Goal: Task Accomplishment & Management: Complete application form

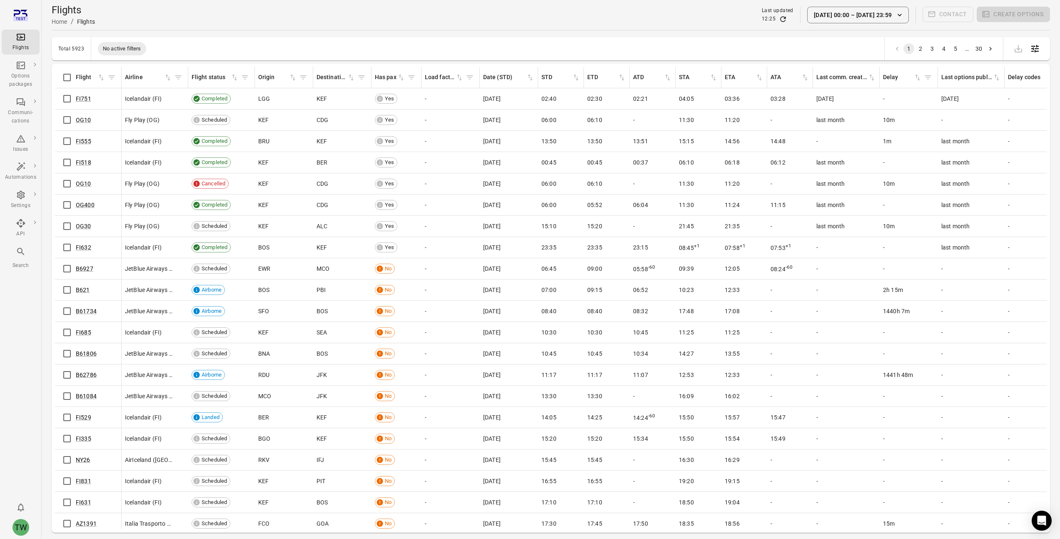
click at [529, 16] on div "Flights Home / Flights Last updated 12:25 [DATE] 00:00 [DATE] 23:59 Contact Cre…" at bounding box center [551, 14] width 999 height 23
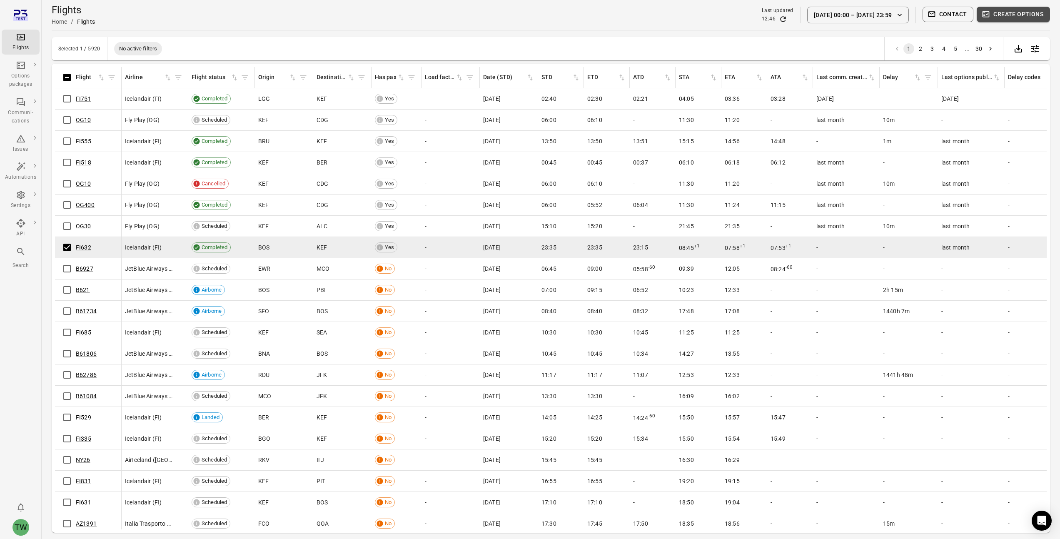
click at [1011, 15] on button "Create options" at bounding box center [1013, 14] width 73 height 15
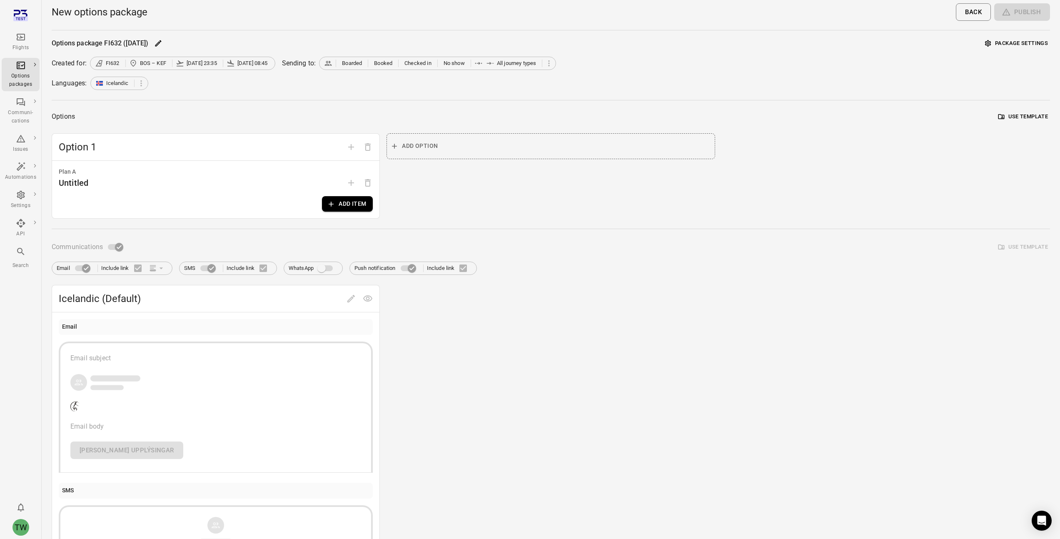
click at [354, 202] on button "Add item" at bounding box center [347, 203] width 51 height 15
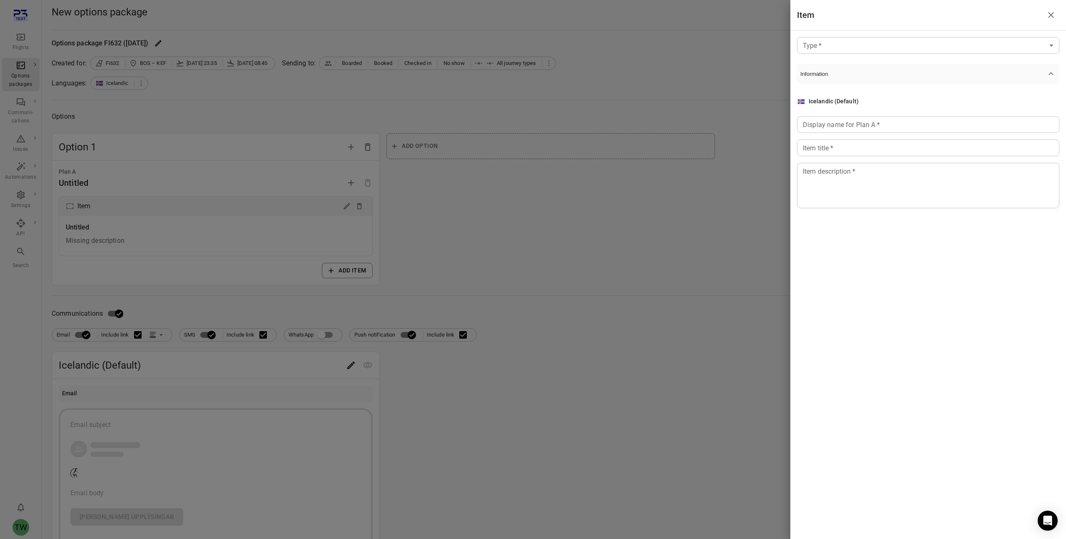
click at [839, 46] on body "Flights Options packages Communi-cations Issues Automations Settings API Search…" at bounding box center [533, 430] width 1066 height 861
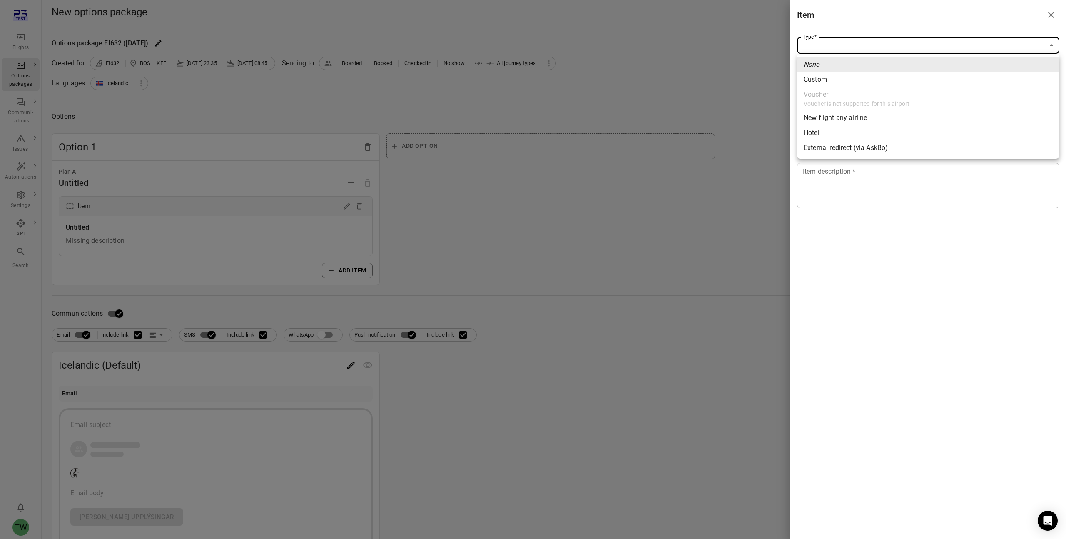
click at [837, 84] on li "Custom" at bounding box center [928, 79] width 262 height 15
type input "******"
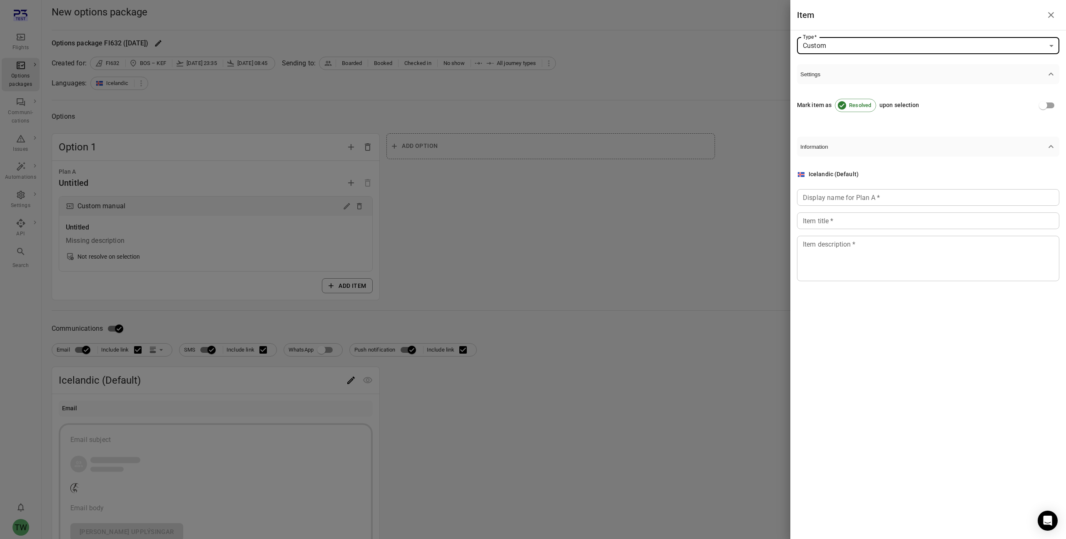
click at [834, 199] on input "Display name for Plan A   *" at bounding box center [928, 197] width 262 height 17
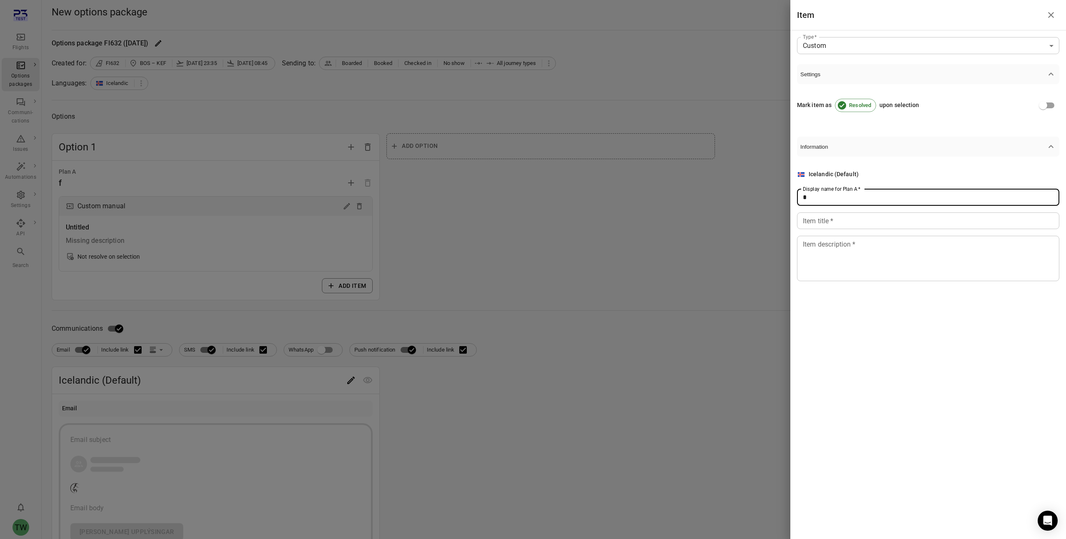
type input "*"
click at [826, 224] on input "Item title   *" at bounding box center [928, 220] width 262 height 17
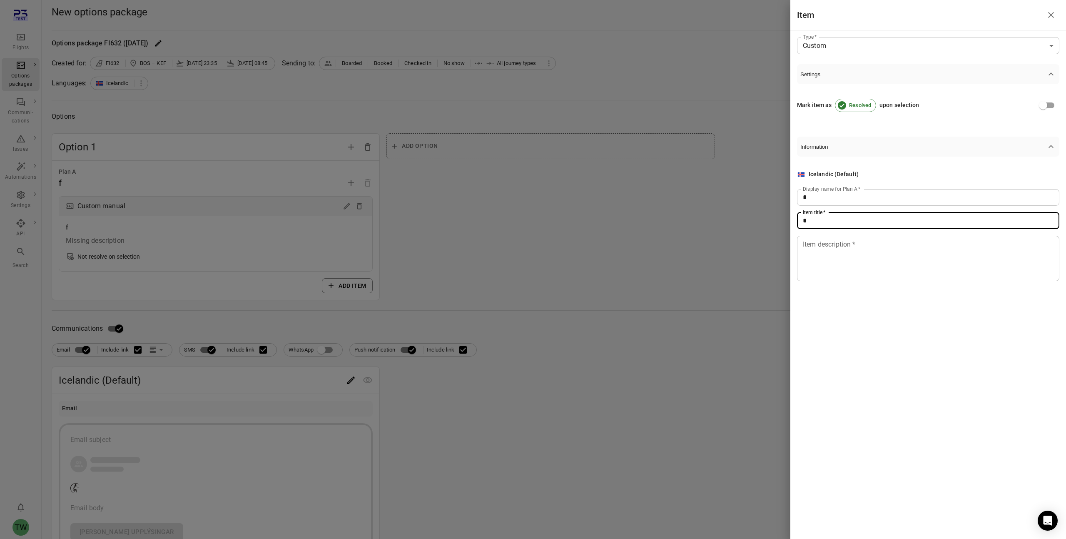
type input "*"
click at [824, 255] on textarea "Item description   *" at bounding box center [928, 258] width 251 height 38
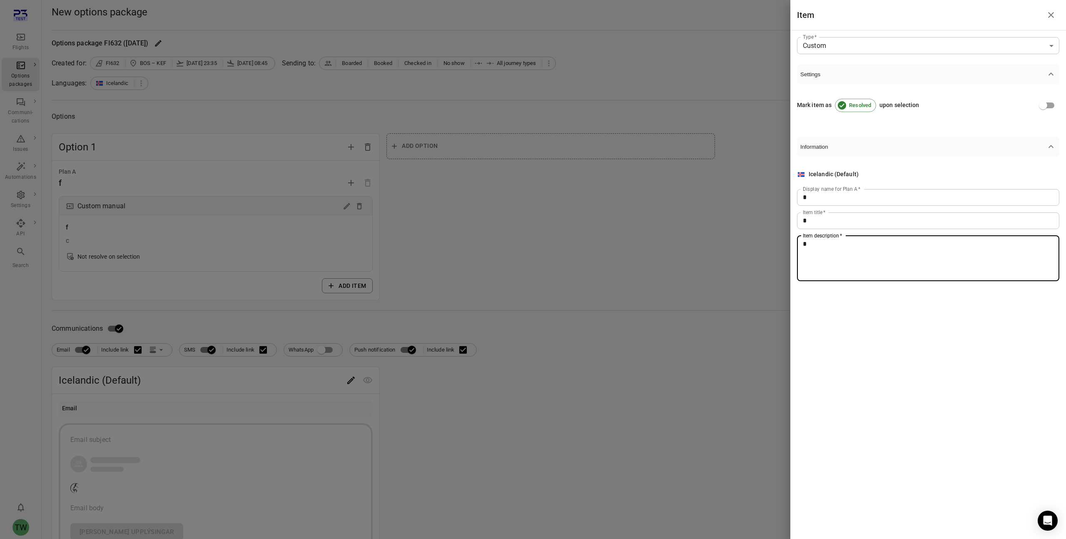
type textarea "*"
click at [709, 238] on div at bounding box center [533, 269] width 1066 height 539
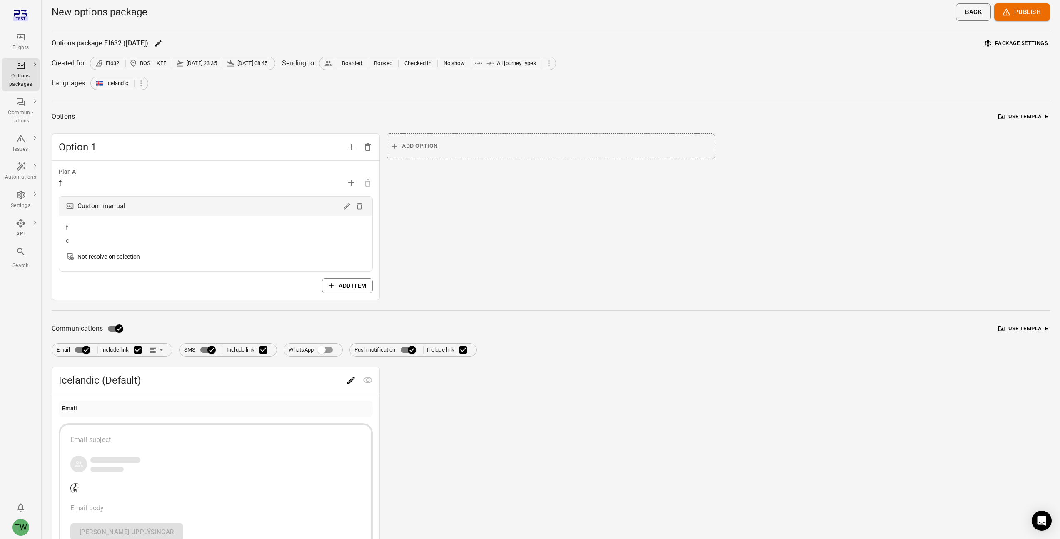
click at [1016, 12] on button "Publish" at bounding box center [1022, 11] width 56 height 17
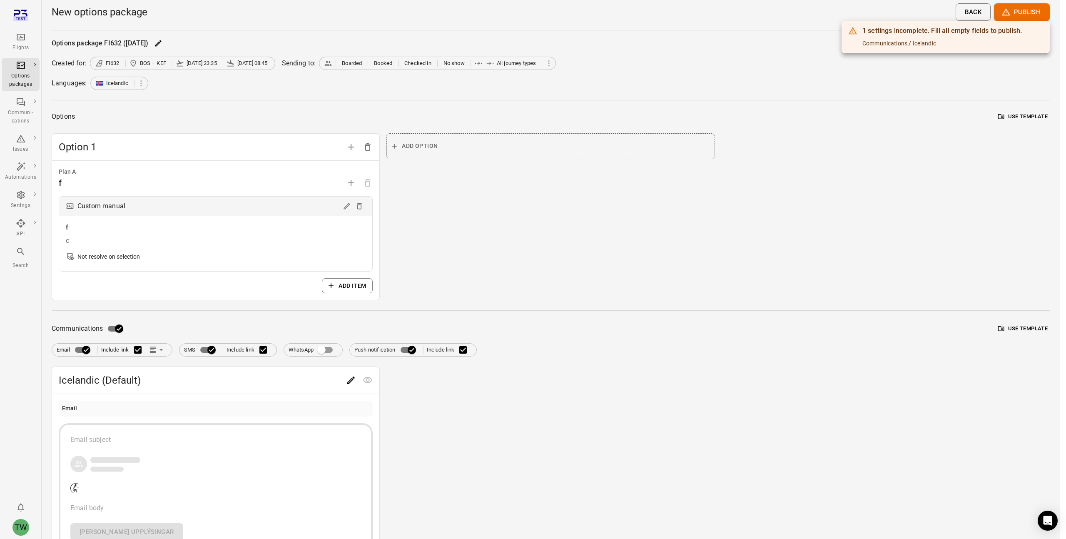
click at [861, 80] on div at bounding box center [533, 269] width 1066 height 539
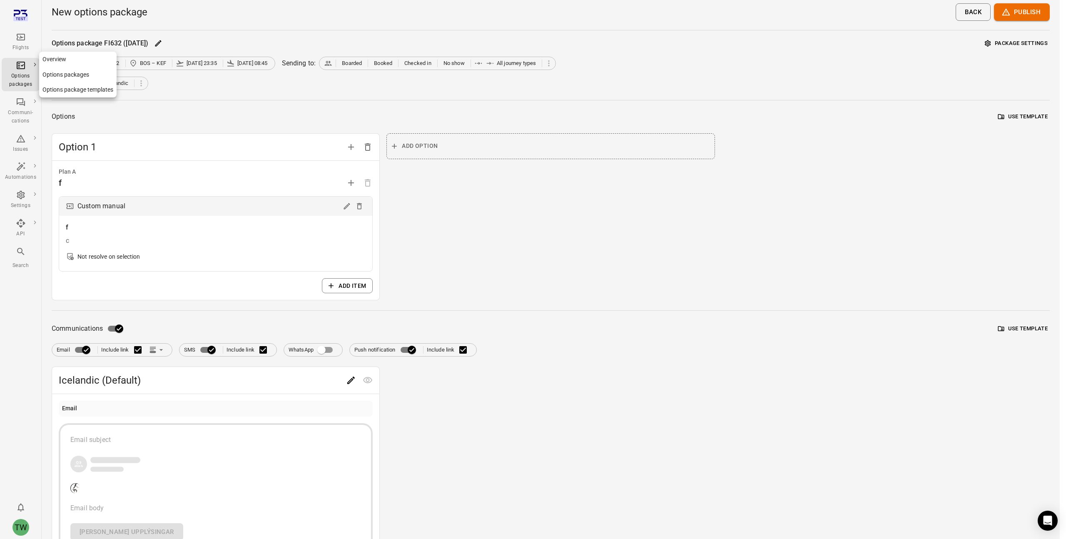
click at [18, 75] on div "Options packages" at bounding box center [20, 80] width 31 height 17
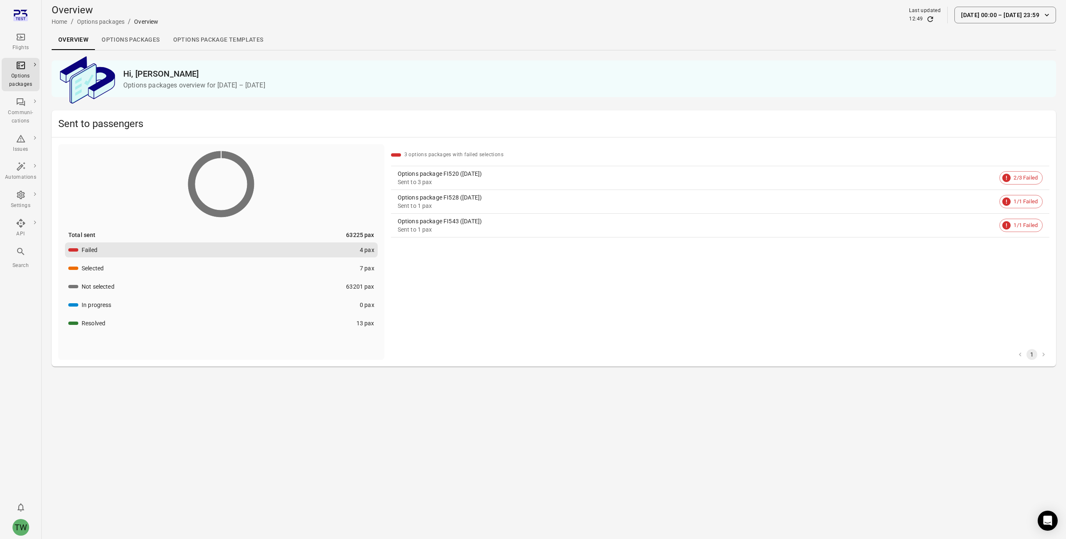
click at [128, 44] on link "Options packages" at bounding box center [130, 40] width 71 height 20
